Goal: Find contact information: Find contact information

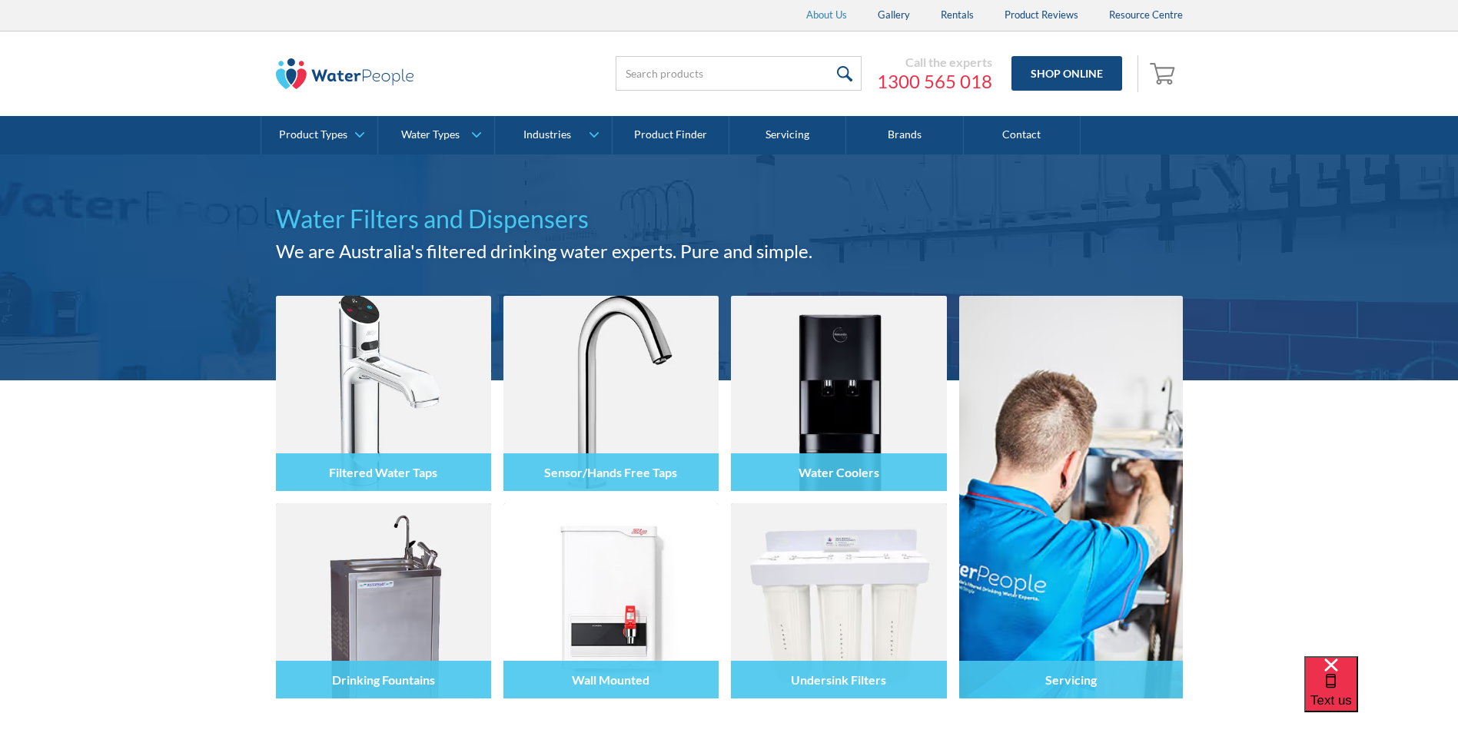
click at [823, 15] on link "About Us" at bounding box center [826, 15] width 71 height 31
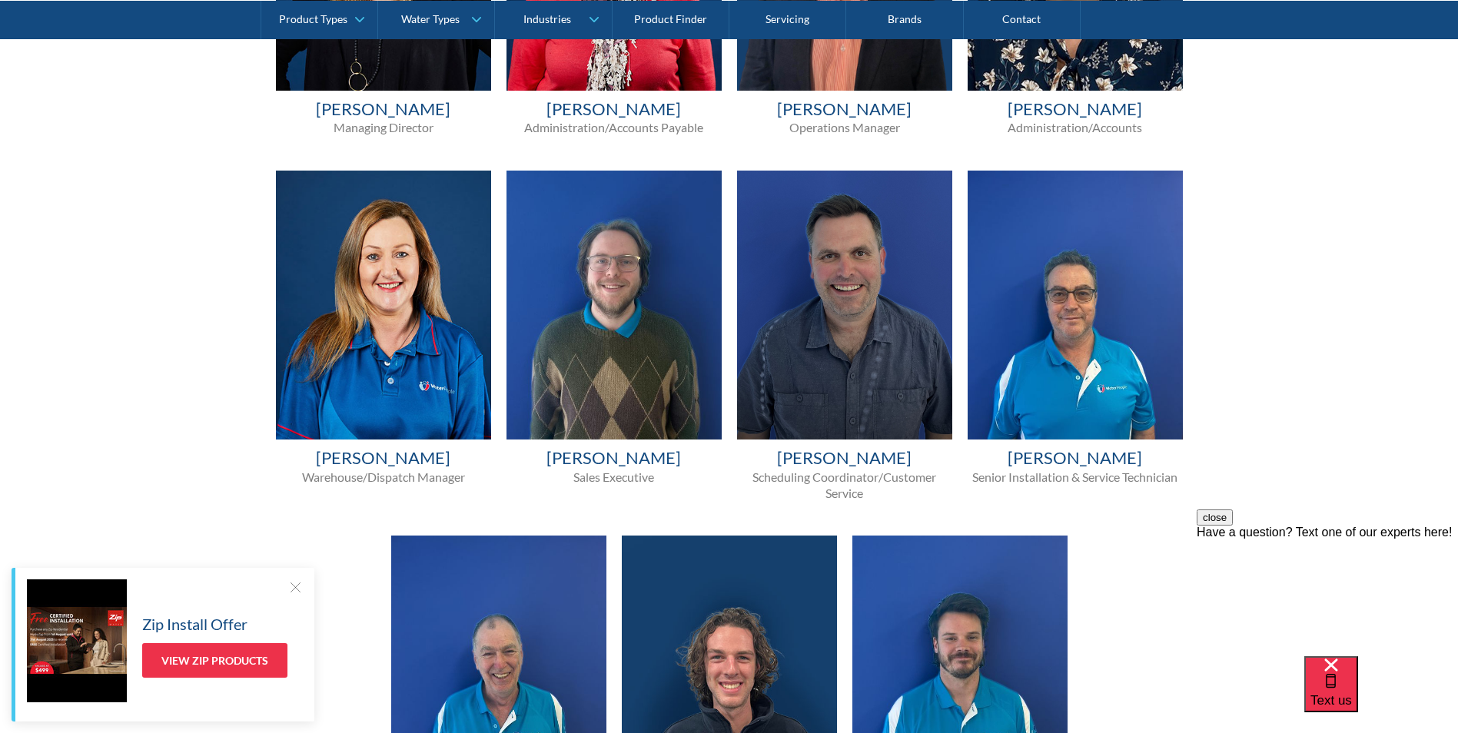
scroll to position [1614, 0]
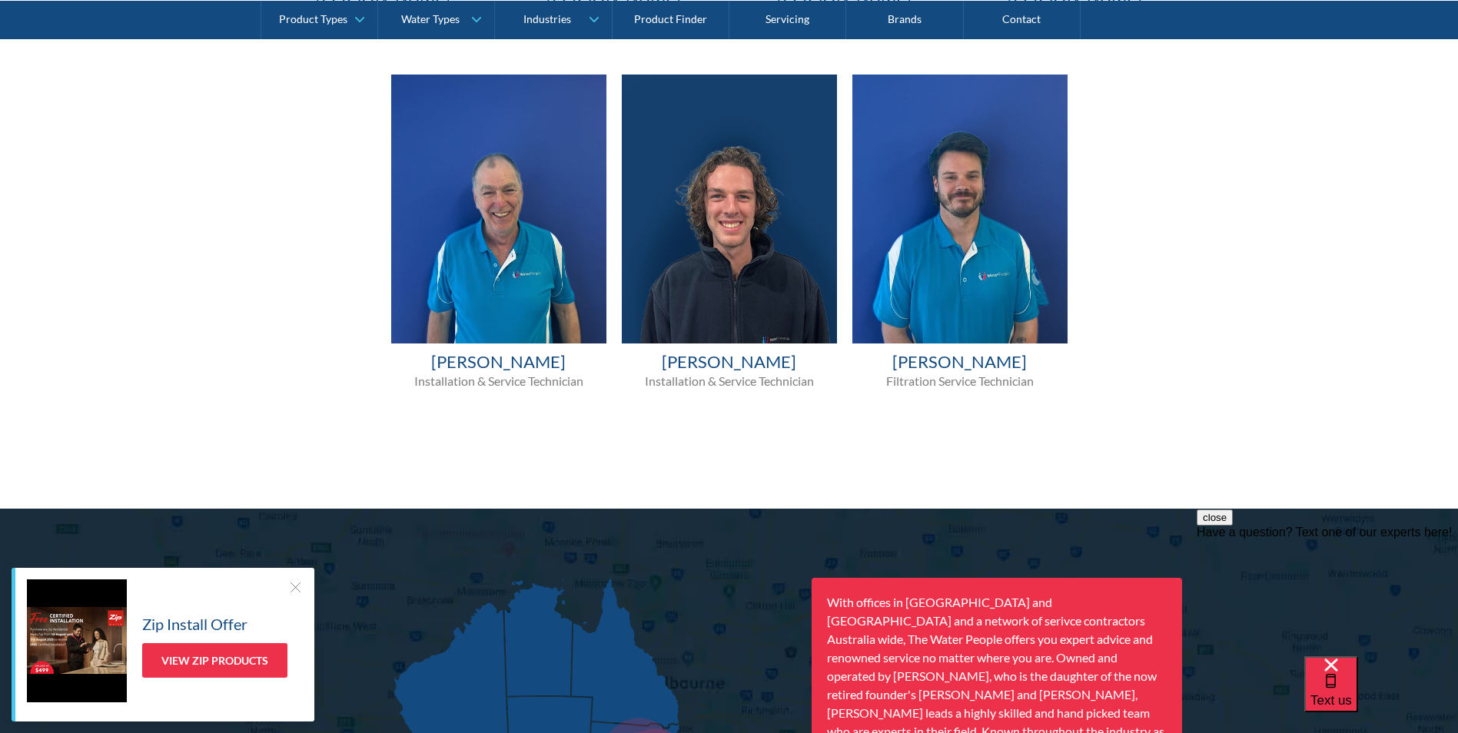
click at [298, 588] on div at bounding box center [294, 587] width 15 height 15
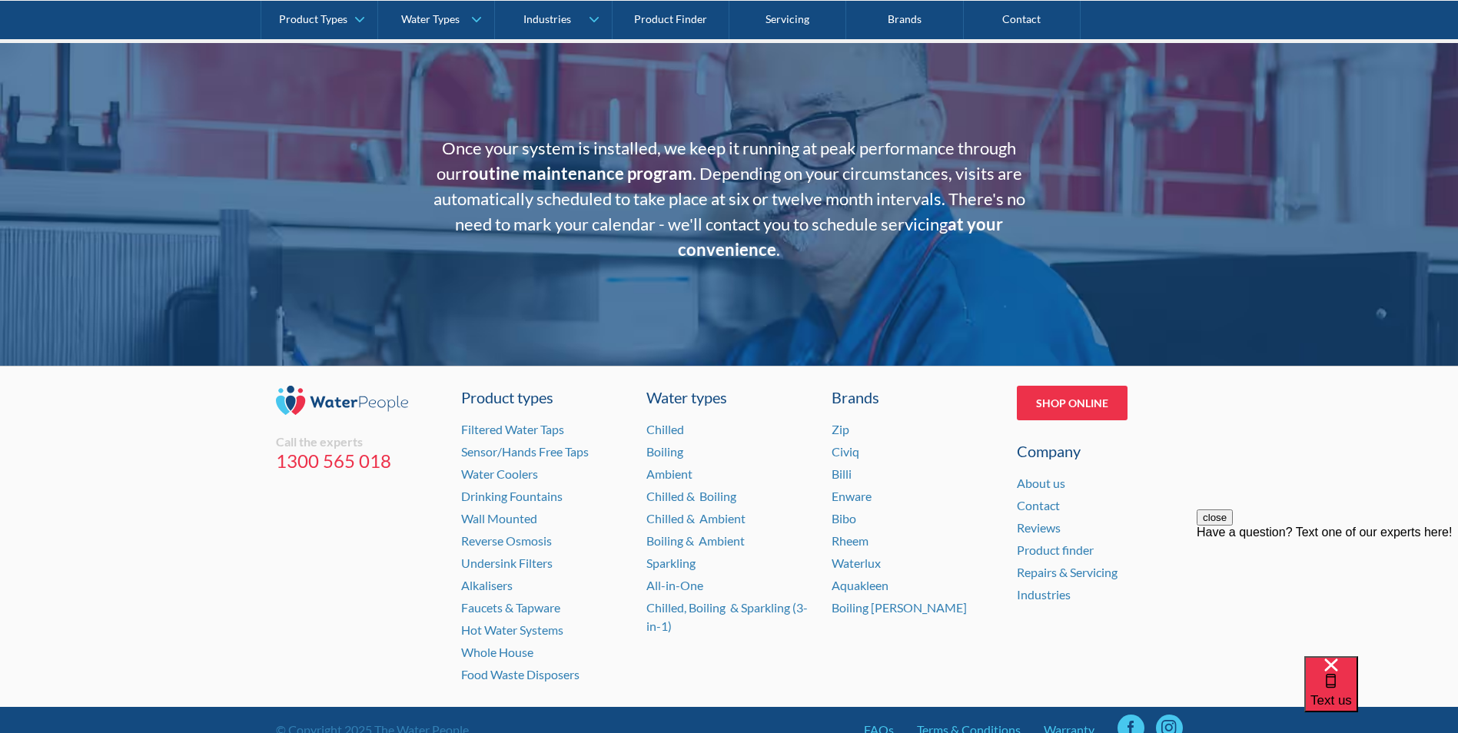
scroll to position [3060, 0]
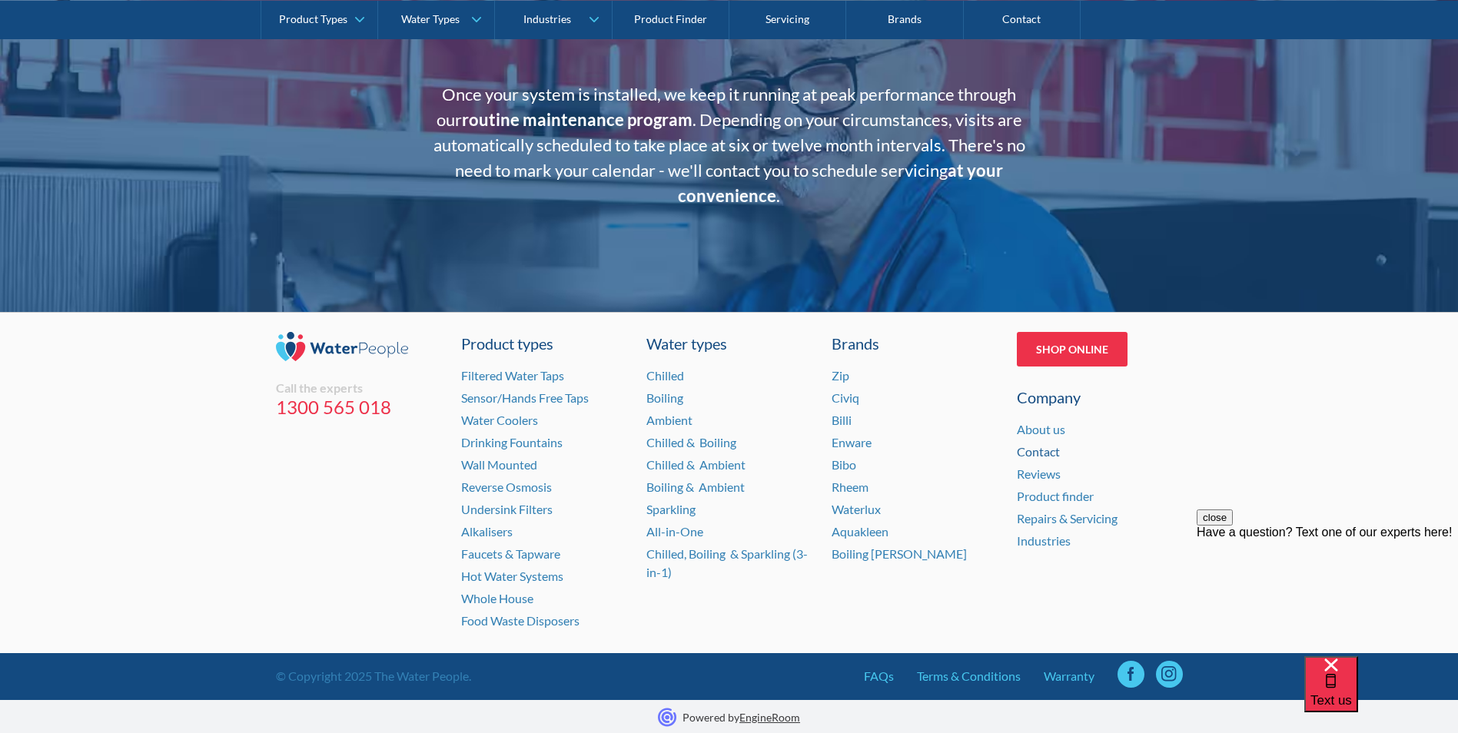
click at [1042, 451] on link "Contact" at bounding box center [1038, 451] width 43 height 15
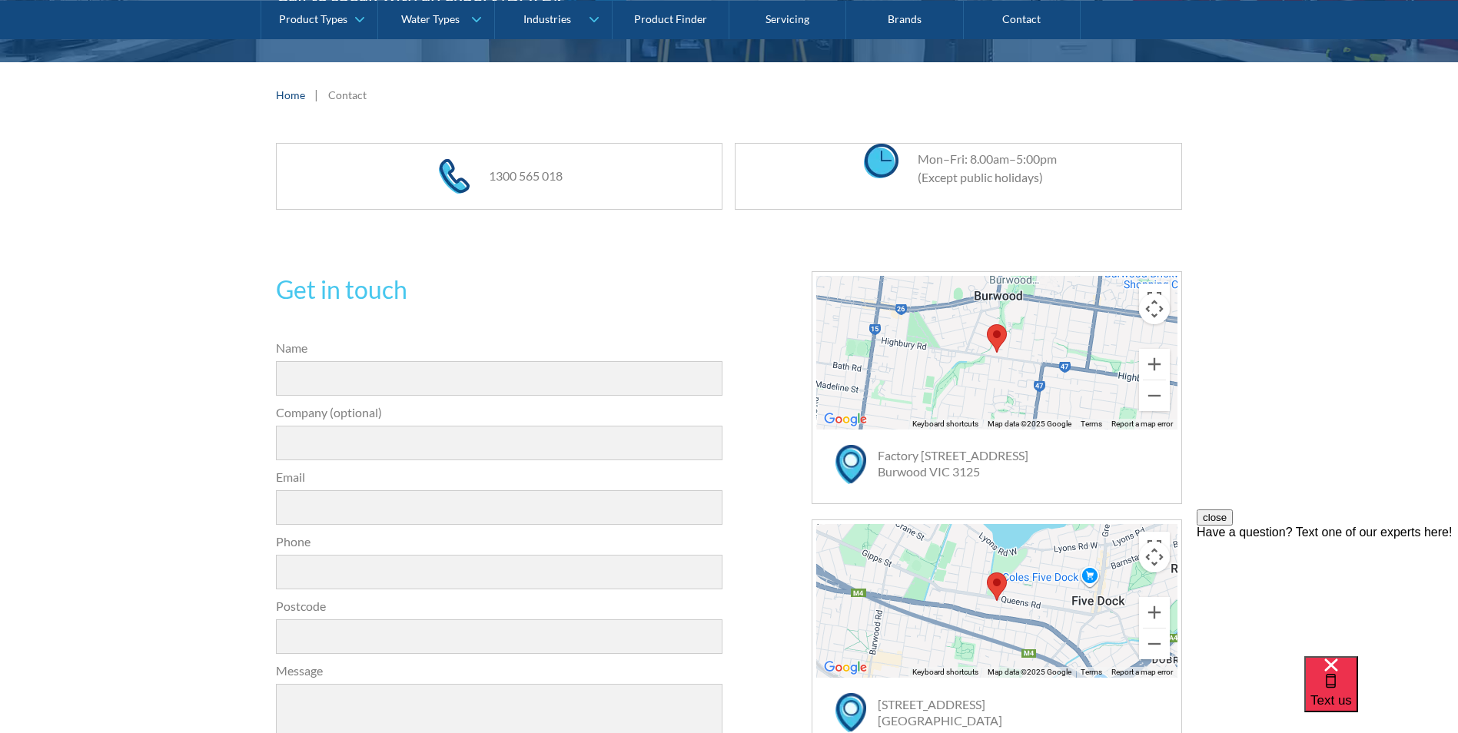
scroll to position [231, 0]
